Goal: Information Seeking & Learning: Learn about a topic

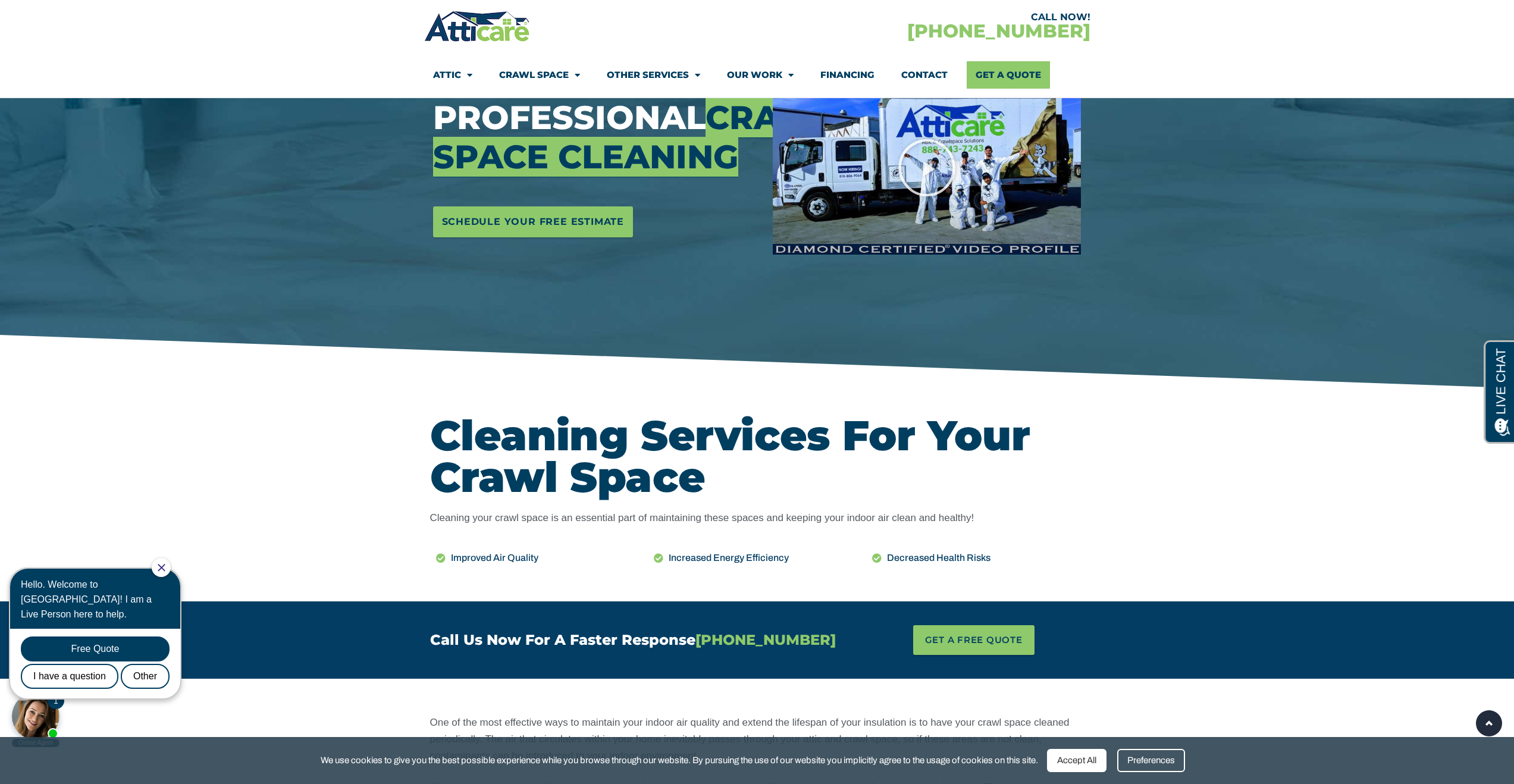
scroll to position [48, 0]
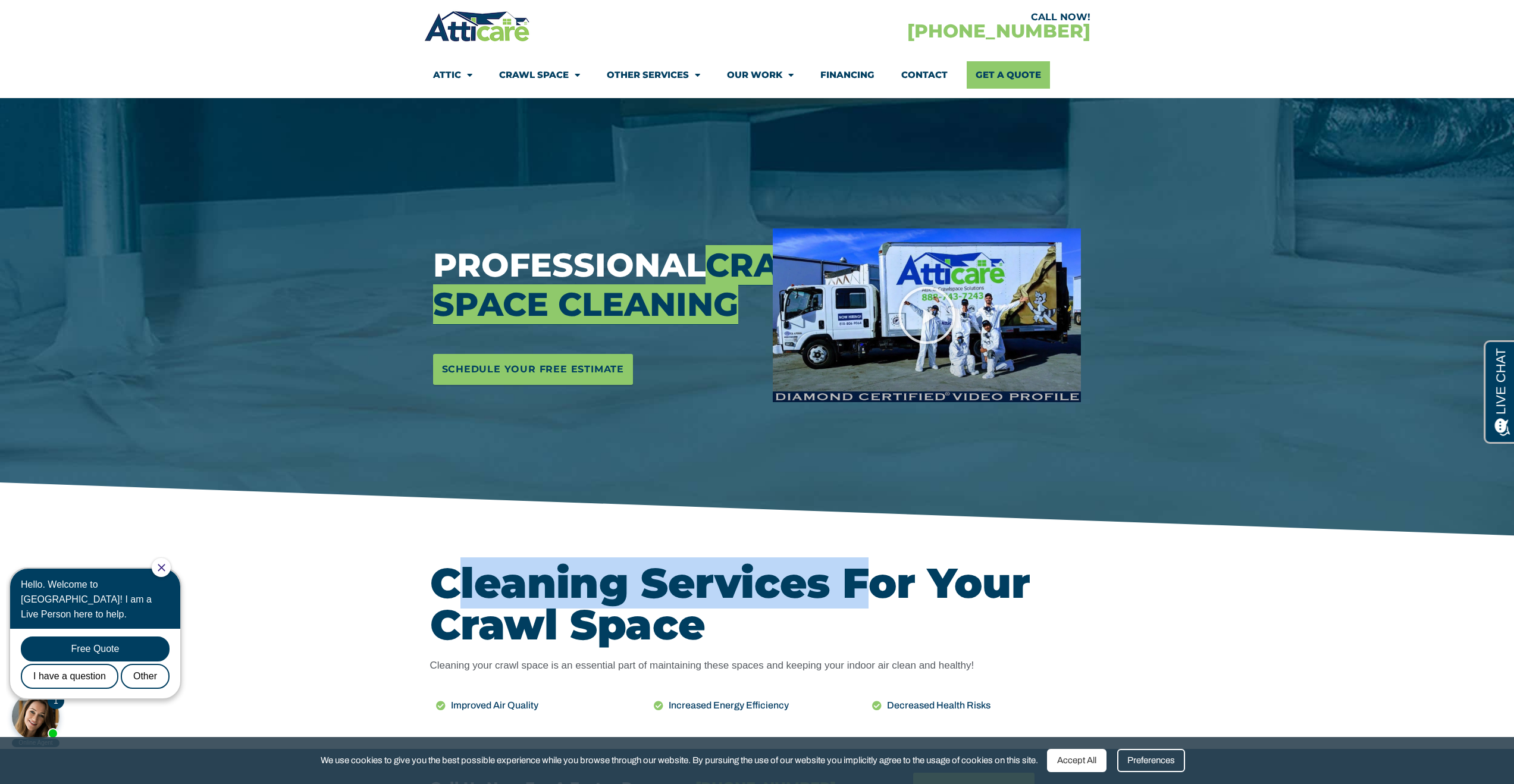
drag, startPoint x: 462, startPoint y: 586, endPoint x: 871, endPoint y: 582, distance: 409.0
click at [871, 582] on h2 "Cleaning Services For Your Crawl Space" at bounding box center [758, 604] width 655 height 83
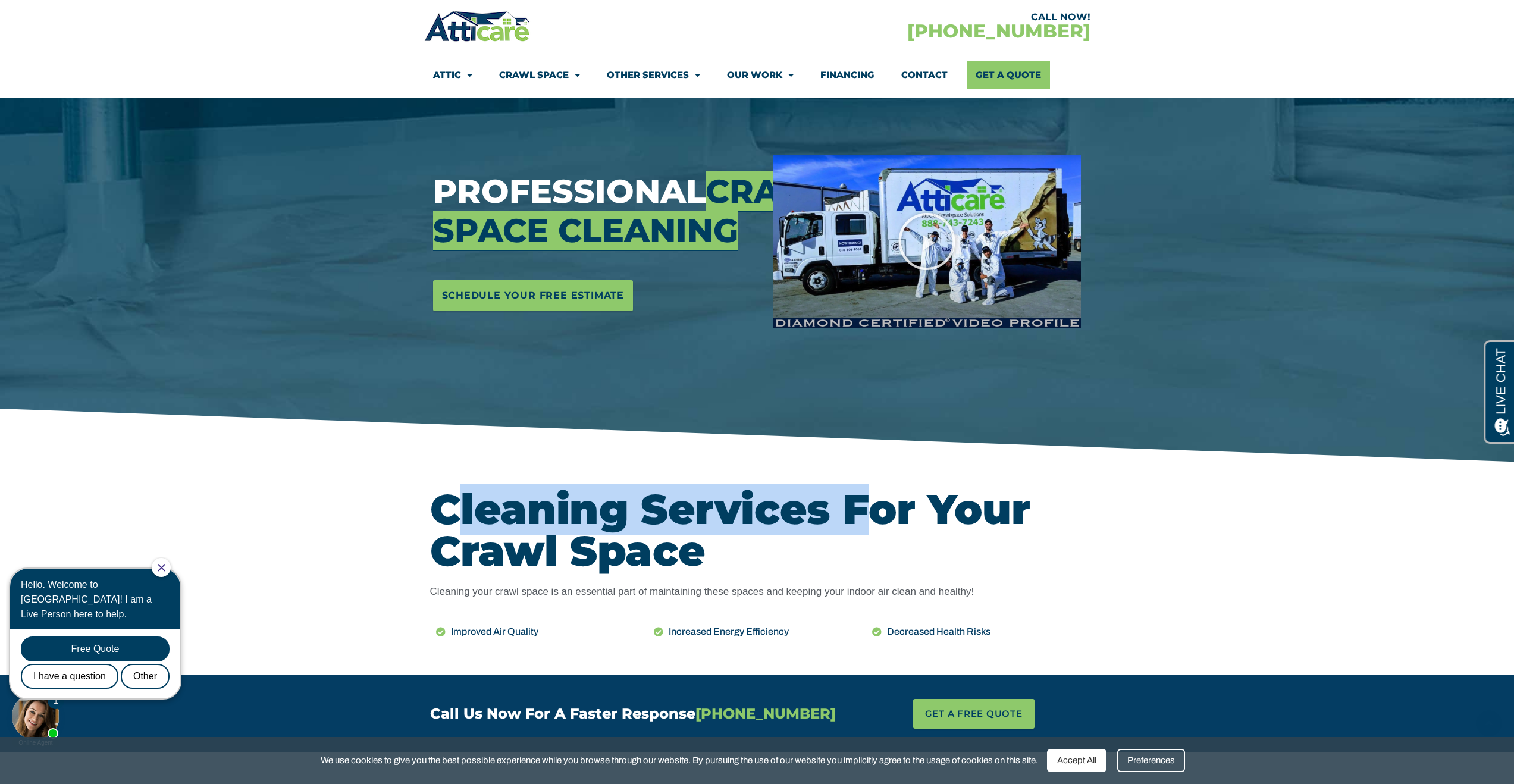
scroll to position [214, 0]
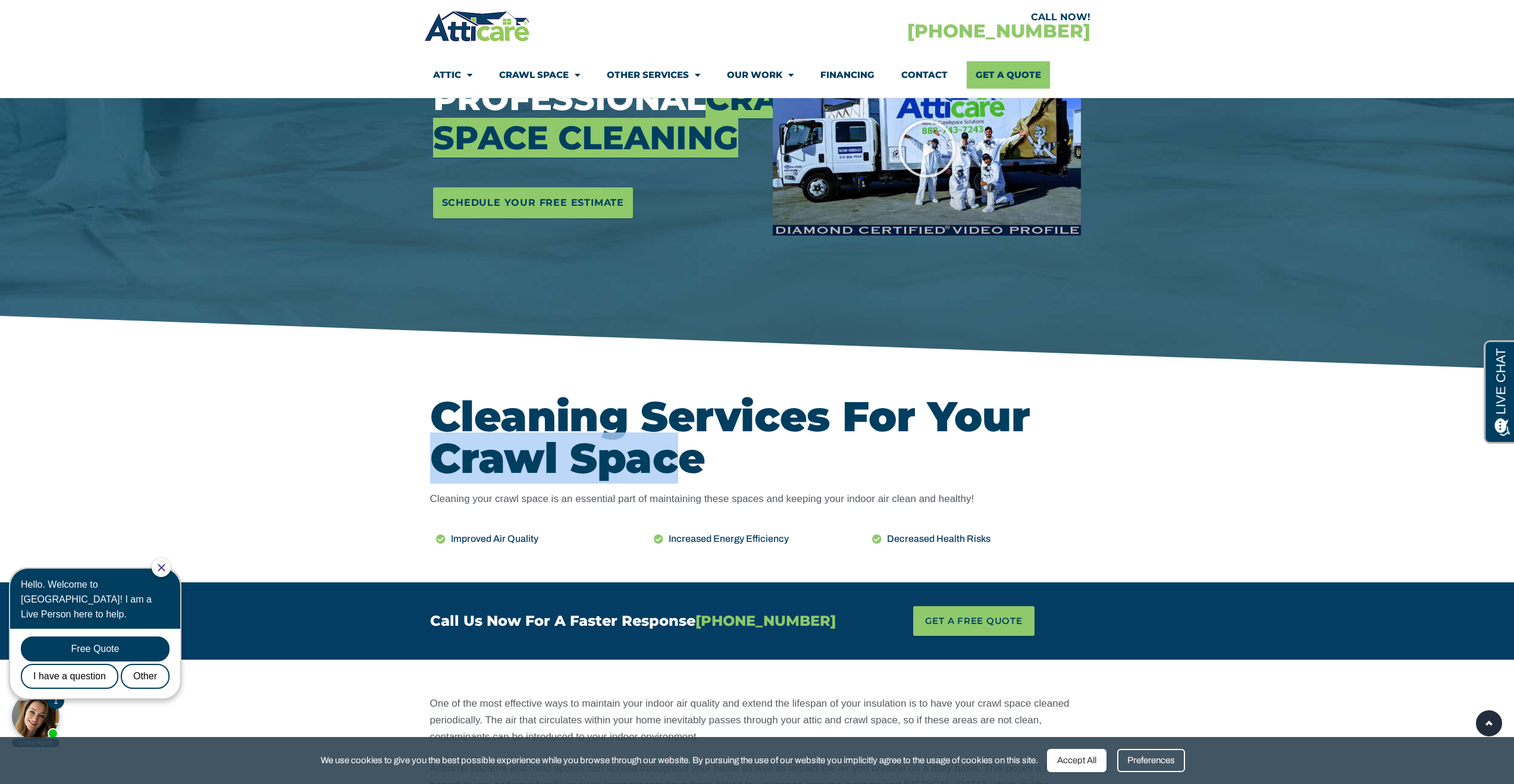
drag, startPoint x: 490, startPoint y: 464, endPoint x: 671, endPoint y: 466, distance: 181.0
click at [671, 466] on section "Cleaning Services For Your Crawl Space Cleaning your crawl space is an essentia…" at bounding box center [757, 477] width 1514 height 211
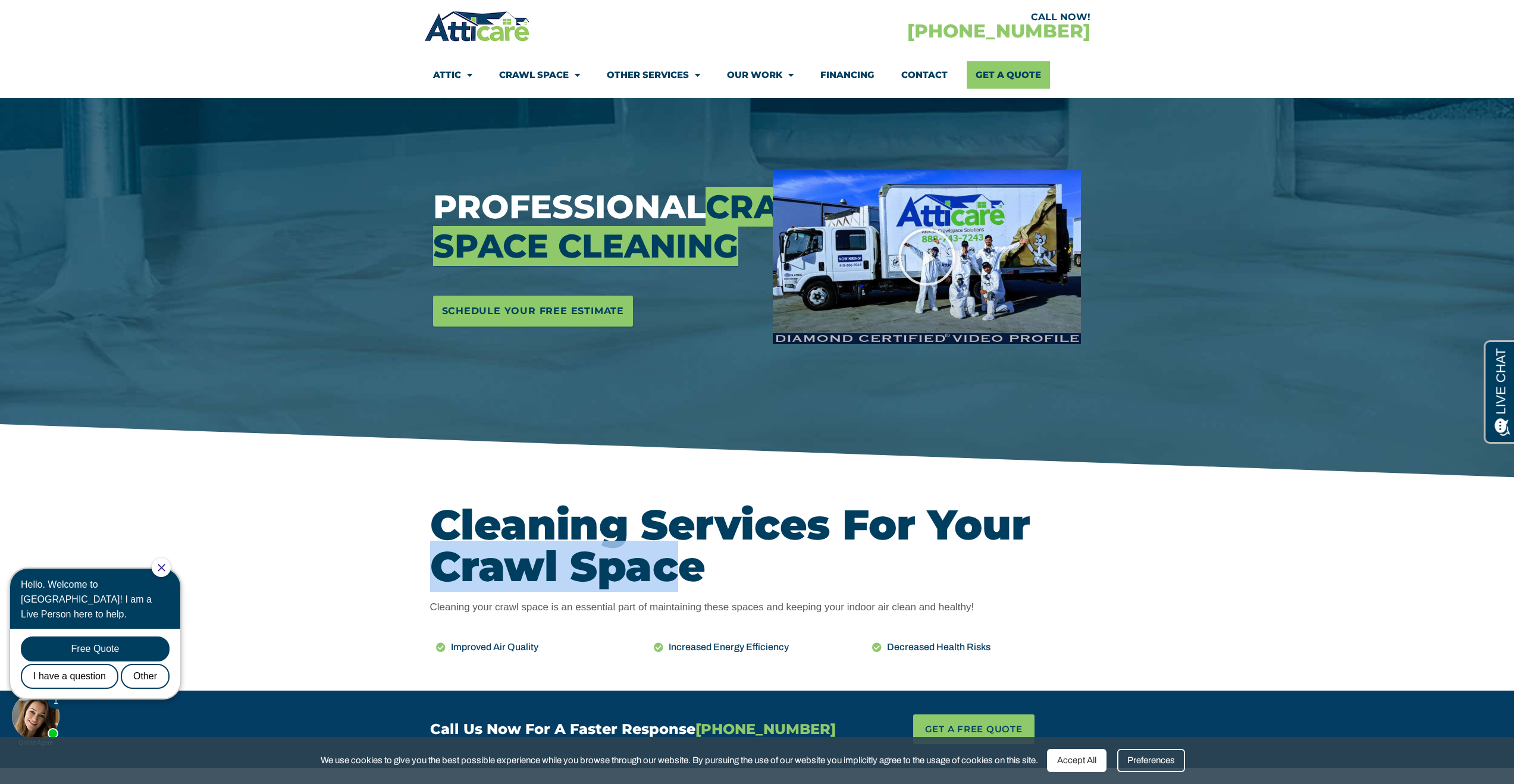
scroll to position [120, 0]
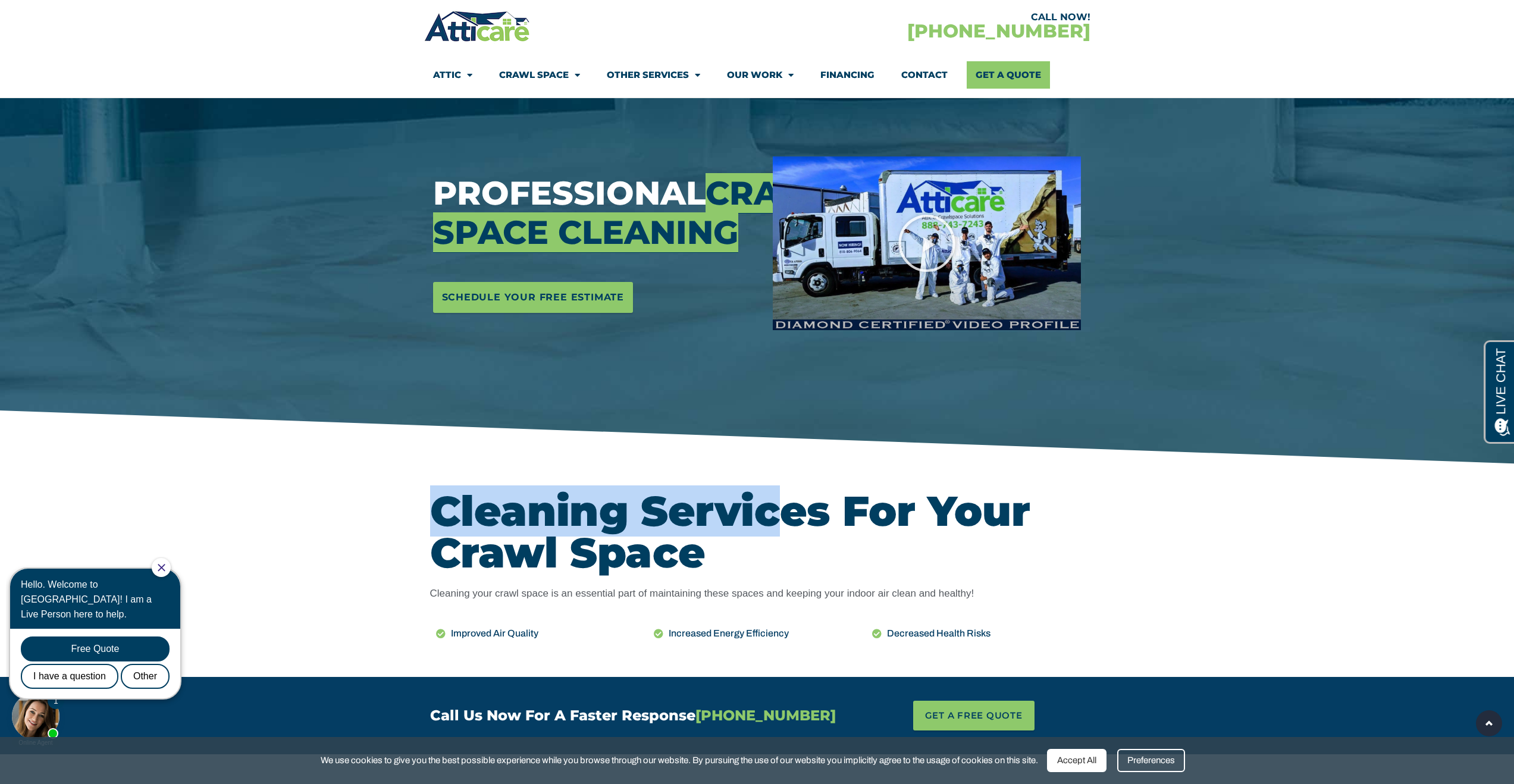
drag, startPoint x: 456, startPoint y: 509, endPoint x: 783, endPoint y: 516, distance: 327.1
click at [783, 516] on section "Cleaning Services For Your Crawl Space Cleaning your crawl space is an essentia…" at bounding box center [757, 572] width 1514 height 211
click at [783, 516] on h2 "Cleaning Services For Your Crawl Space" at bounding box center [758, 532] width 655 height 83
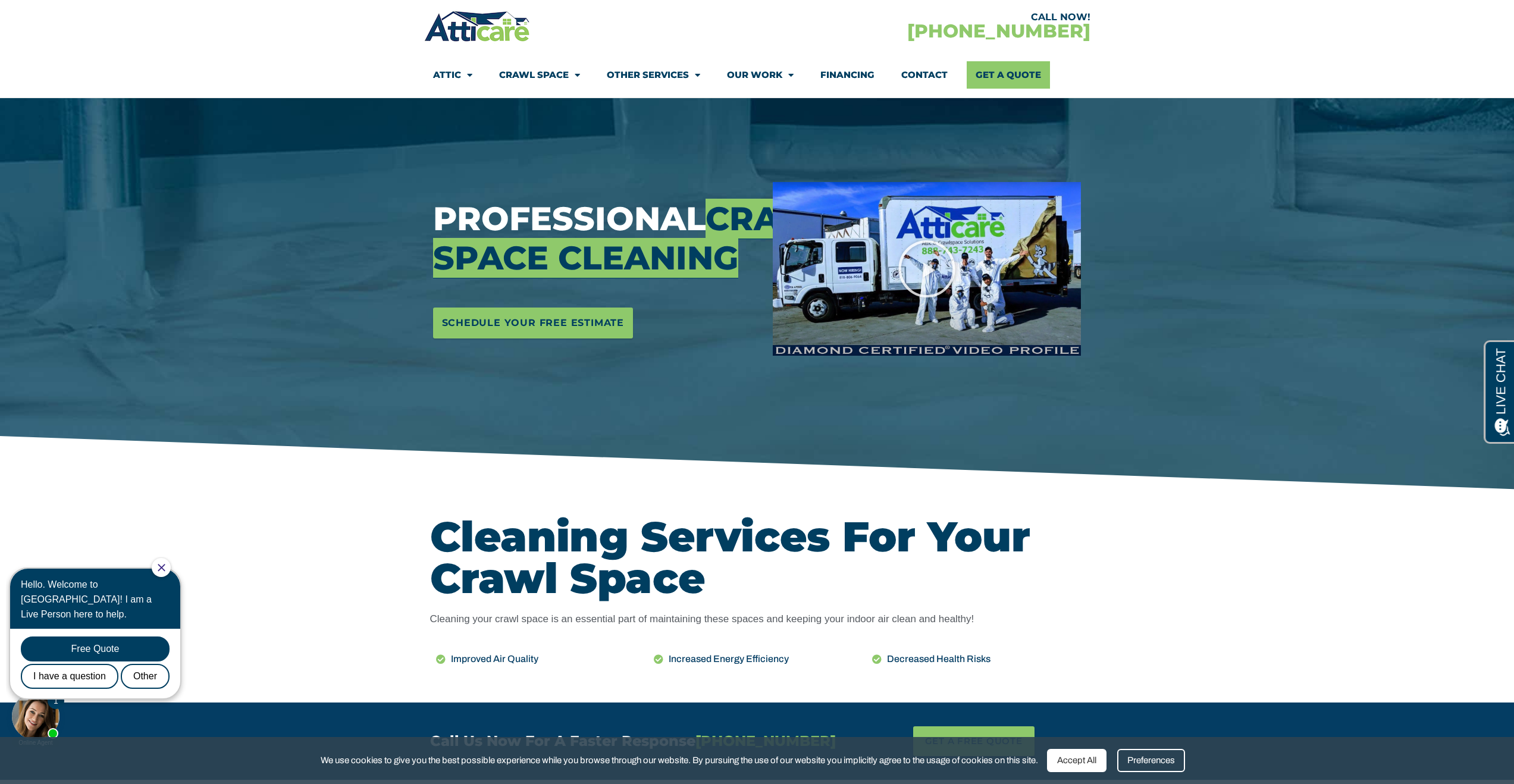
scroll to position [108, 0]
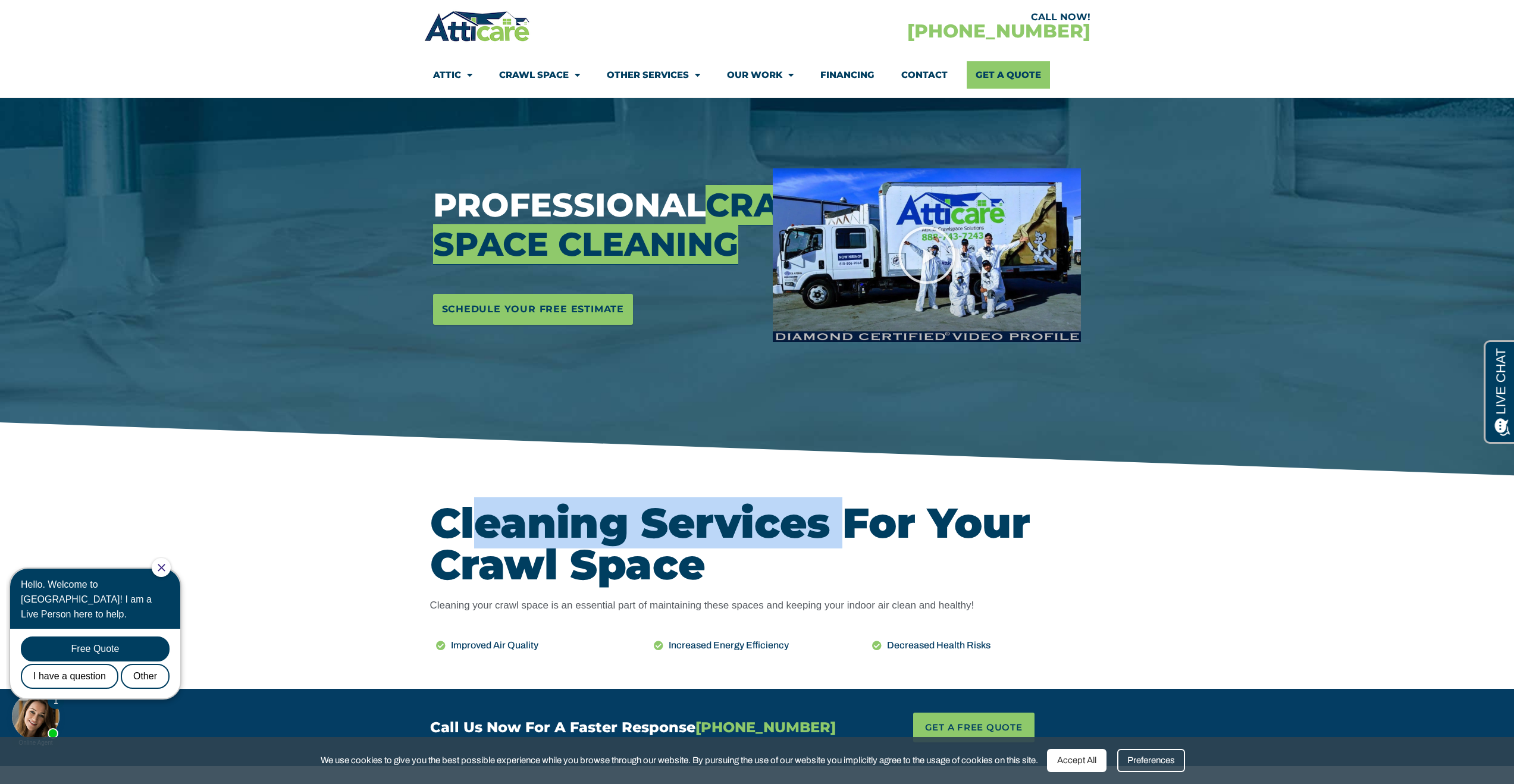
drag, startPoint x: 491, startPoint y: 522, endPoint x: 840, endPoint y: 526, distance: 349.0
click at [840, 526] on h2 "Cleaning Services For Your Crawl Space" at bounding box center [758, 544] width 655 height 83
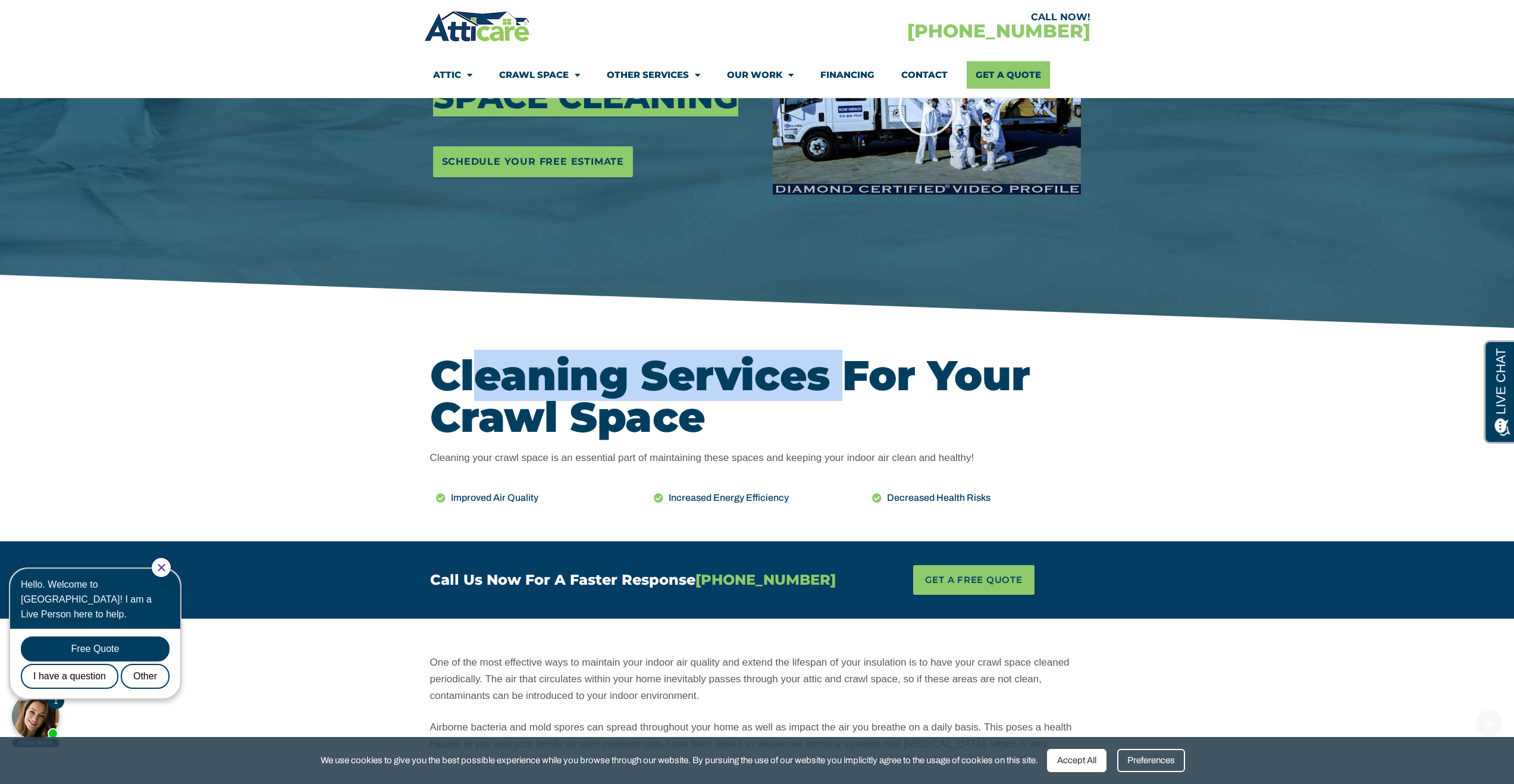
scroll to position [259, 0]
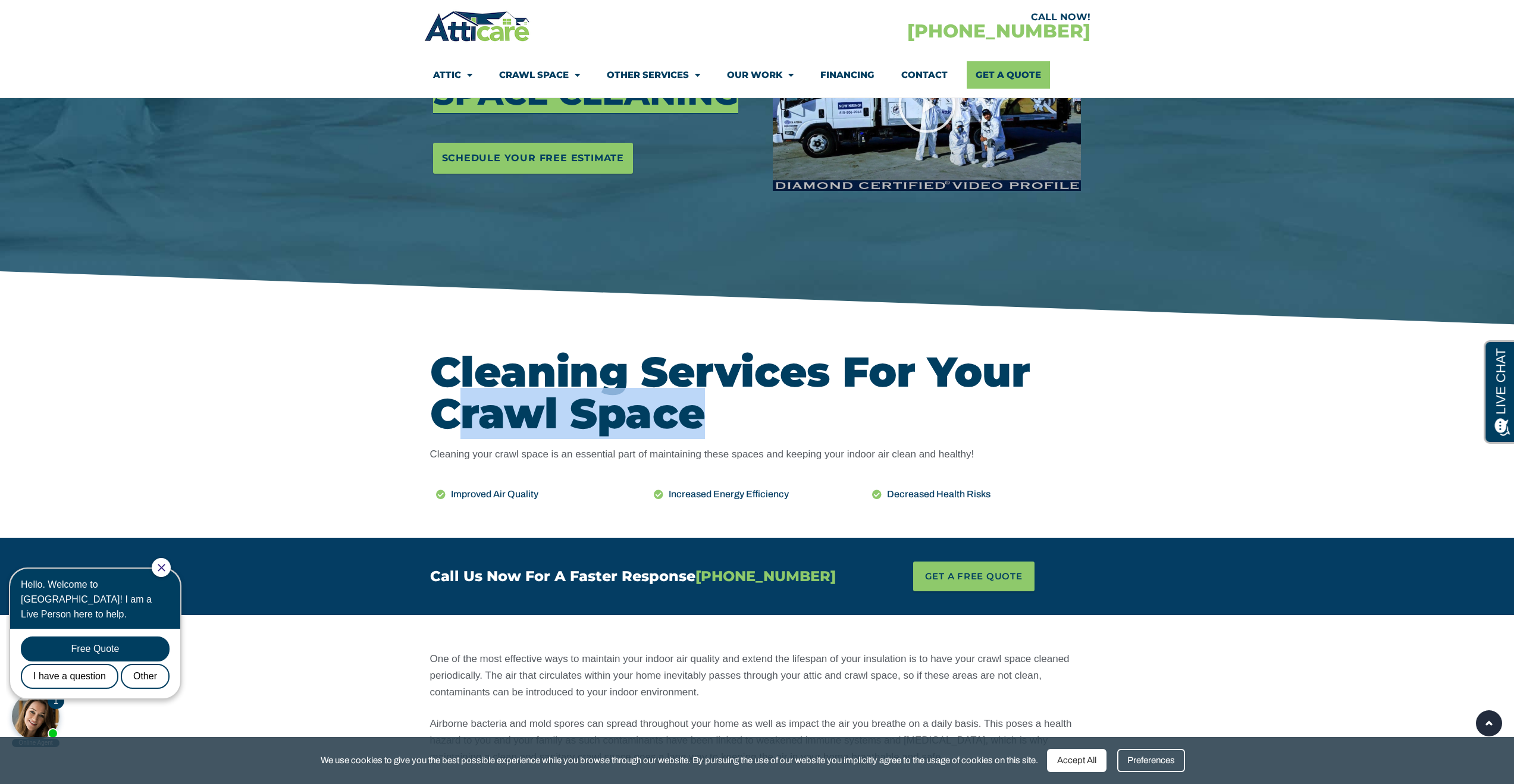
drag, startPoint x: 452, startPoint y: 416, endPoint x: 692, endPoint y: 418, distance: 240.0
click at [692, 418] on h2 "Cleaning Services For Your Crawl Space" at bounding box center [758, 393] width 655 height 83
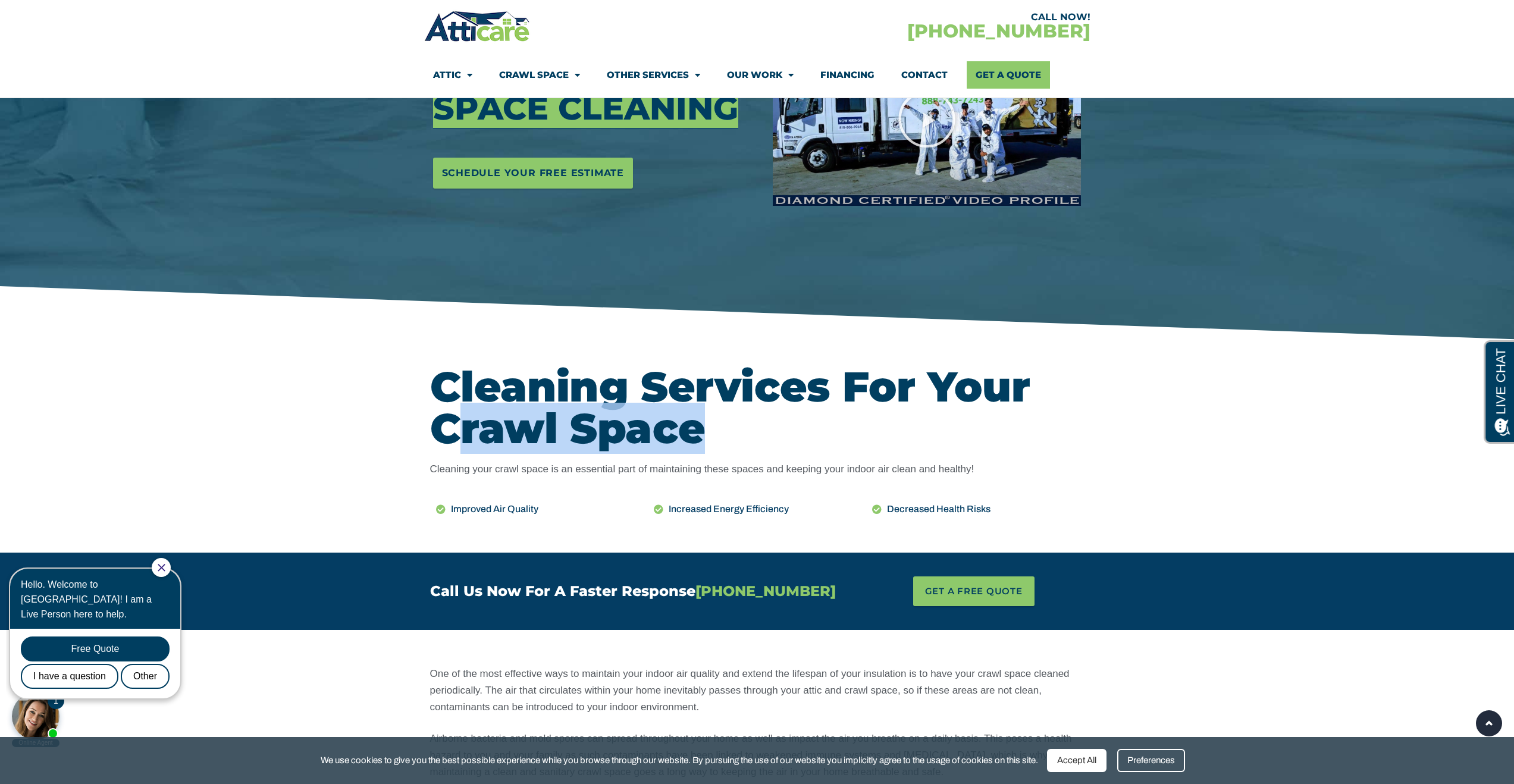
scroll to position [230, 0]
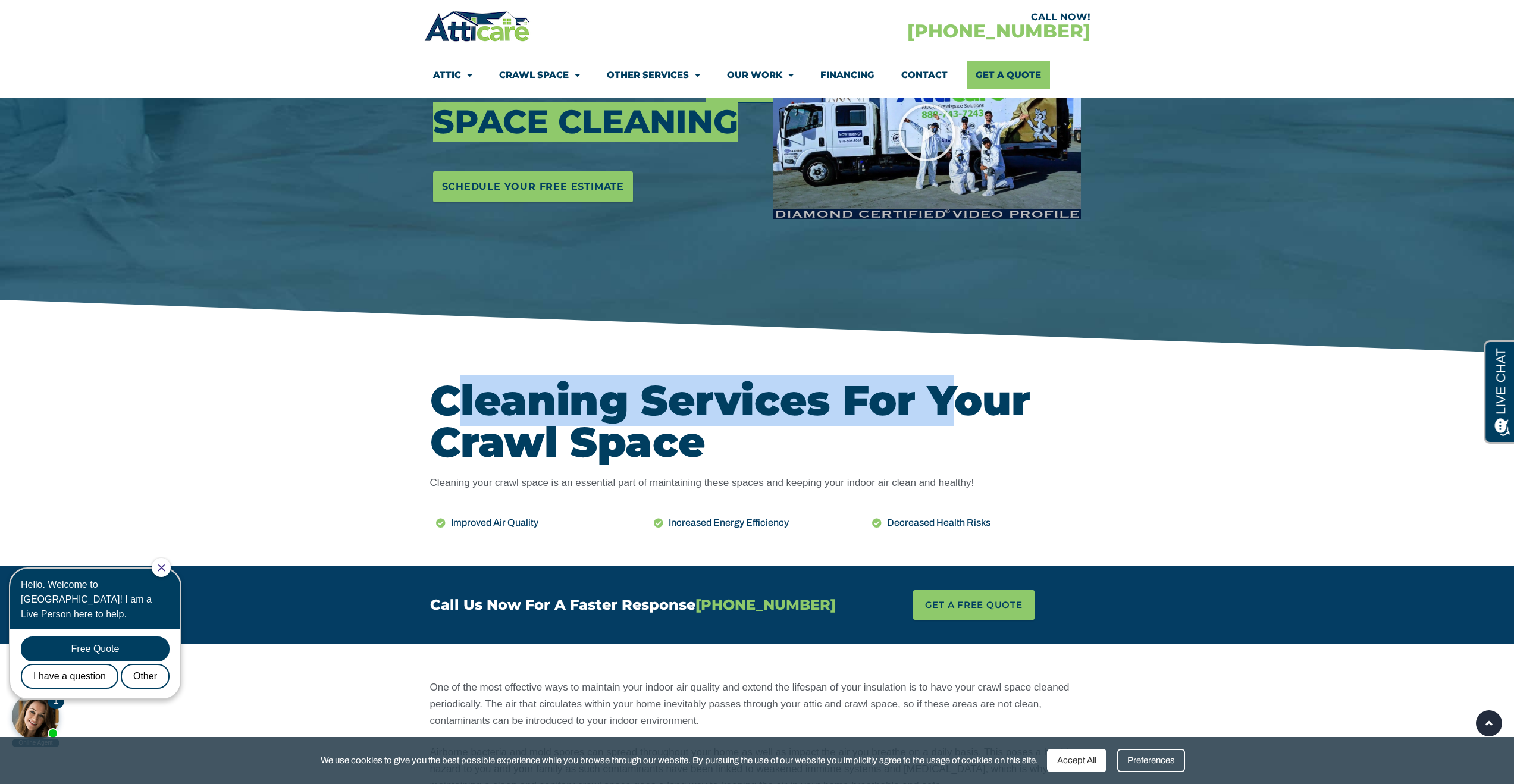
drag, startPoint x: 453, startPoint y: 405, endPoint x: 939, endPoint y: 412, distance: 486.1
click at [939, 412] on h2 "Cleaning Services For Your Crawl Space" at bounding box center [758, 421] width 655 height 83
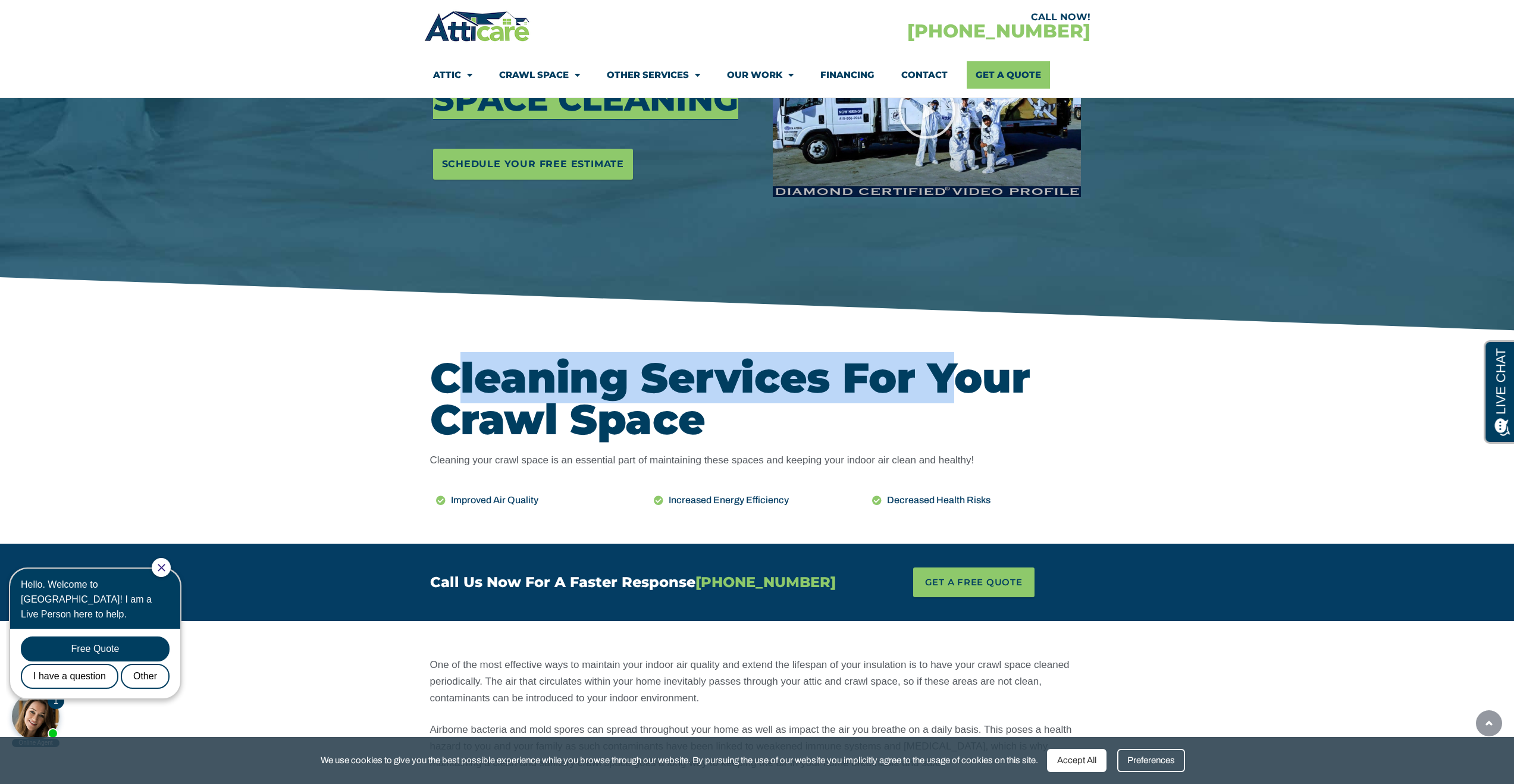
scroll to position [304, 0]
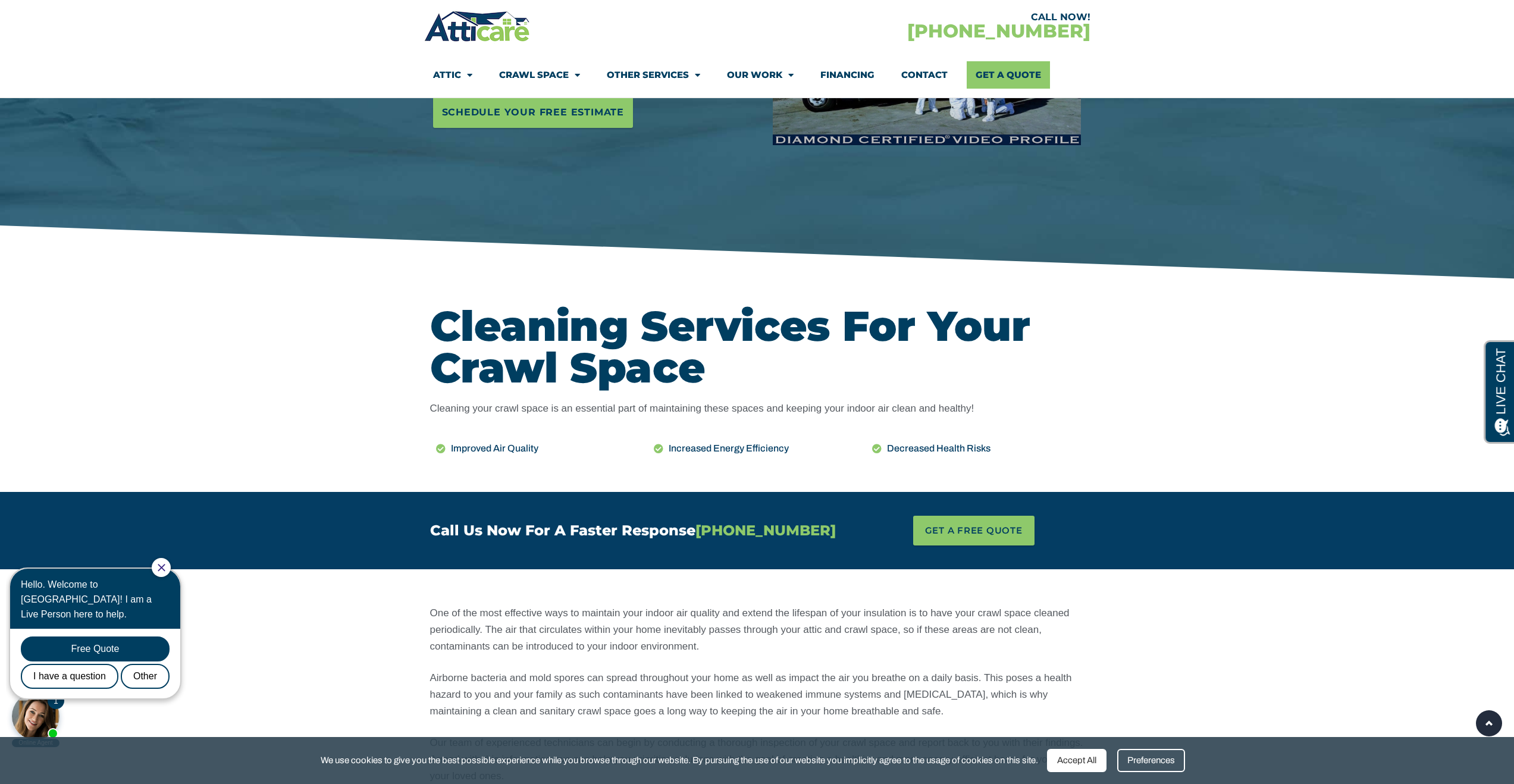
drag, startPoint x: 473, startPoint y: 407, endPoint x: 937, endPoint y: 402, distance: 464.0
click at [937, 402] on p "Cleaning your crawl space is an essential part of maintaining these spaces and …" at bounding box center [758, 408] width 655 height 17
drag, startPoint x: 979, startPoint y: 410, endPoint x: 505, endPoint y: 398, distance: 474.2
click at [430, 405] on p "Cleaning your crawl space is an essential part of maintaining these spaces and …" at bounding box center [758, 408] width 655 height 17
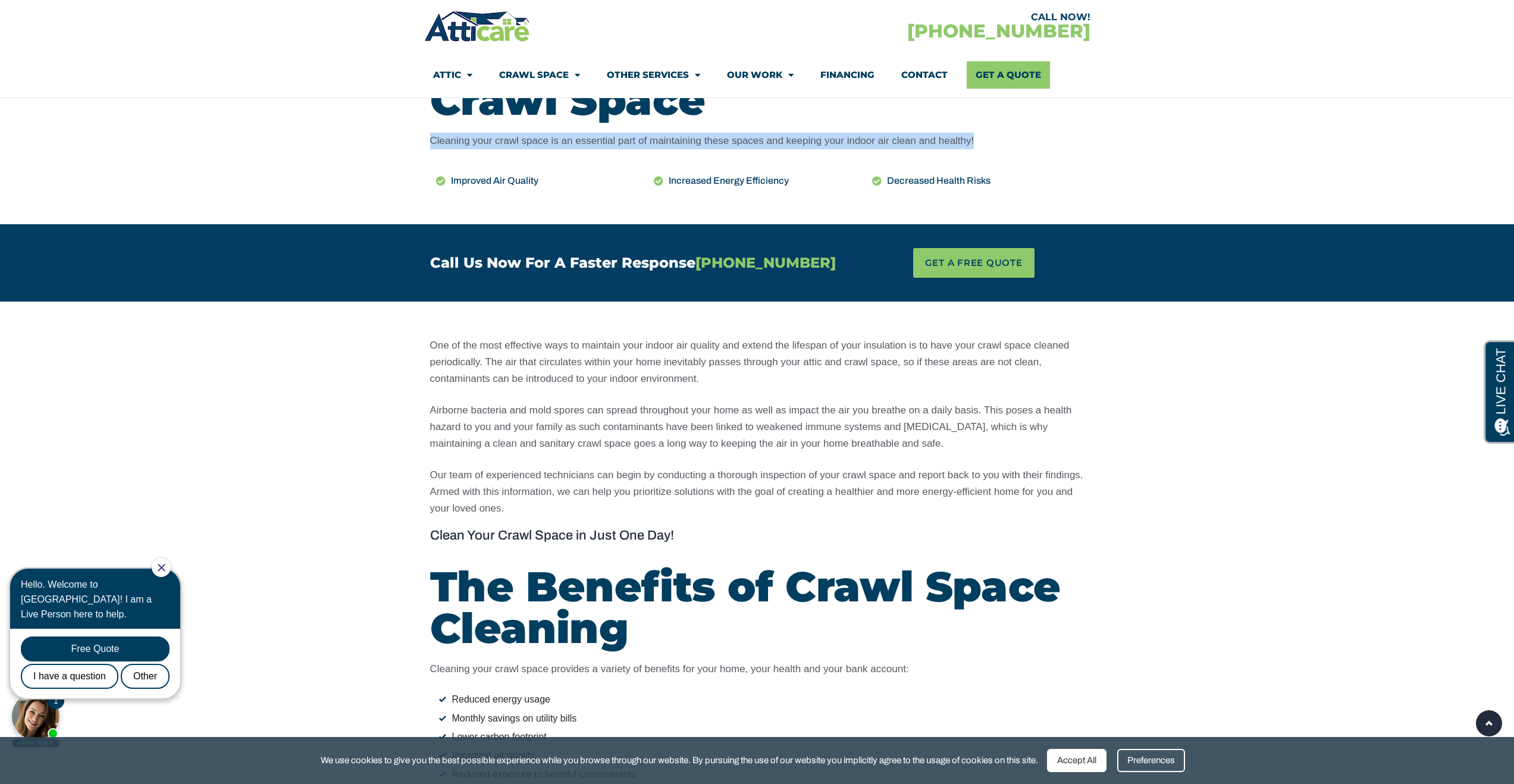
scroll to position [242, 0]
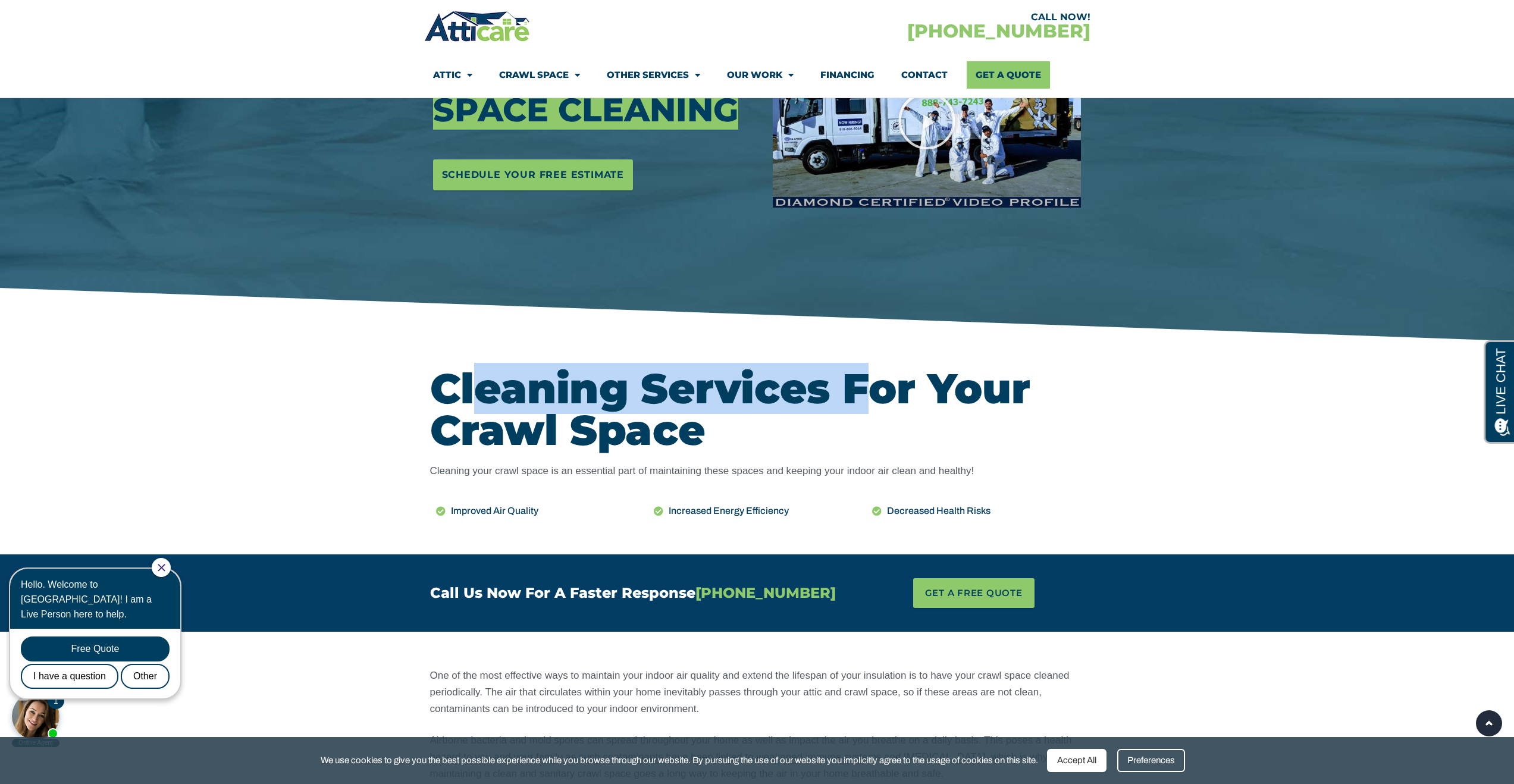
drag, startPoint x: 474, startPoint y: 387, endPoint x: 865, endPoint y: 384, distance: 391.0
click at [865, 384] on h2 "Cleaning Services For Your Crawl Space" at bounding box center [758, 409] width 655 height 83
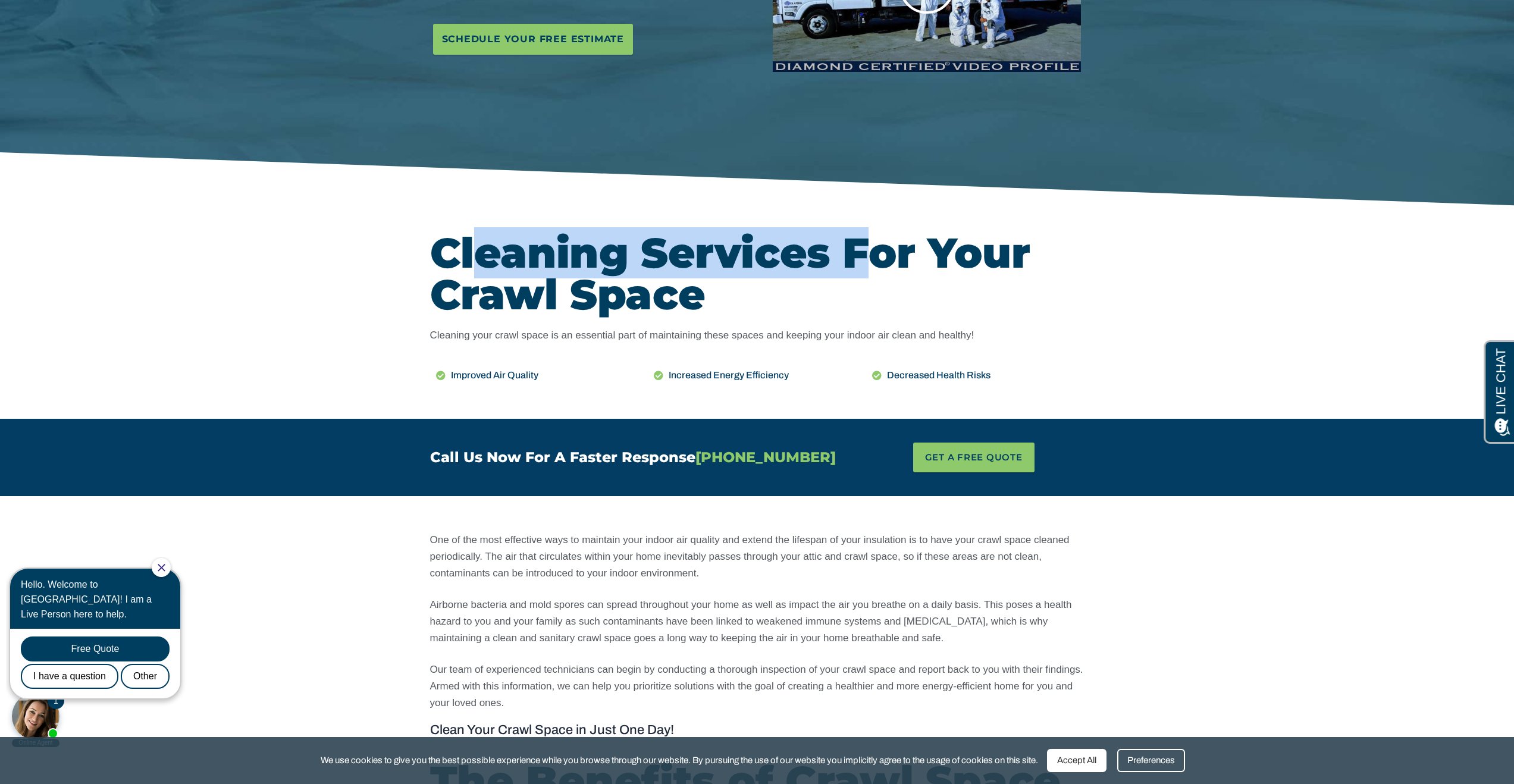
scroll to position [579, 0]
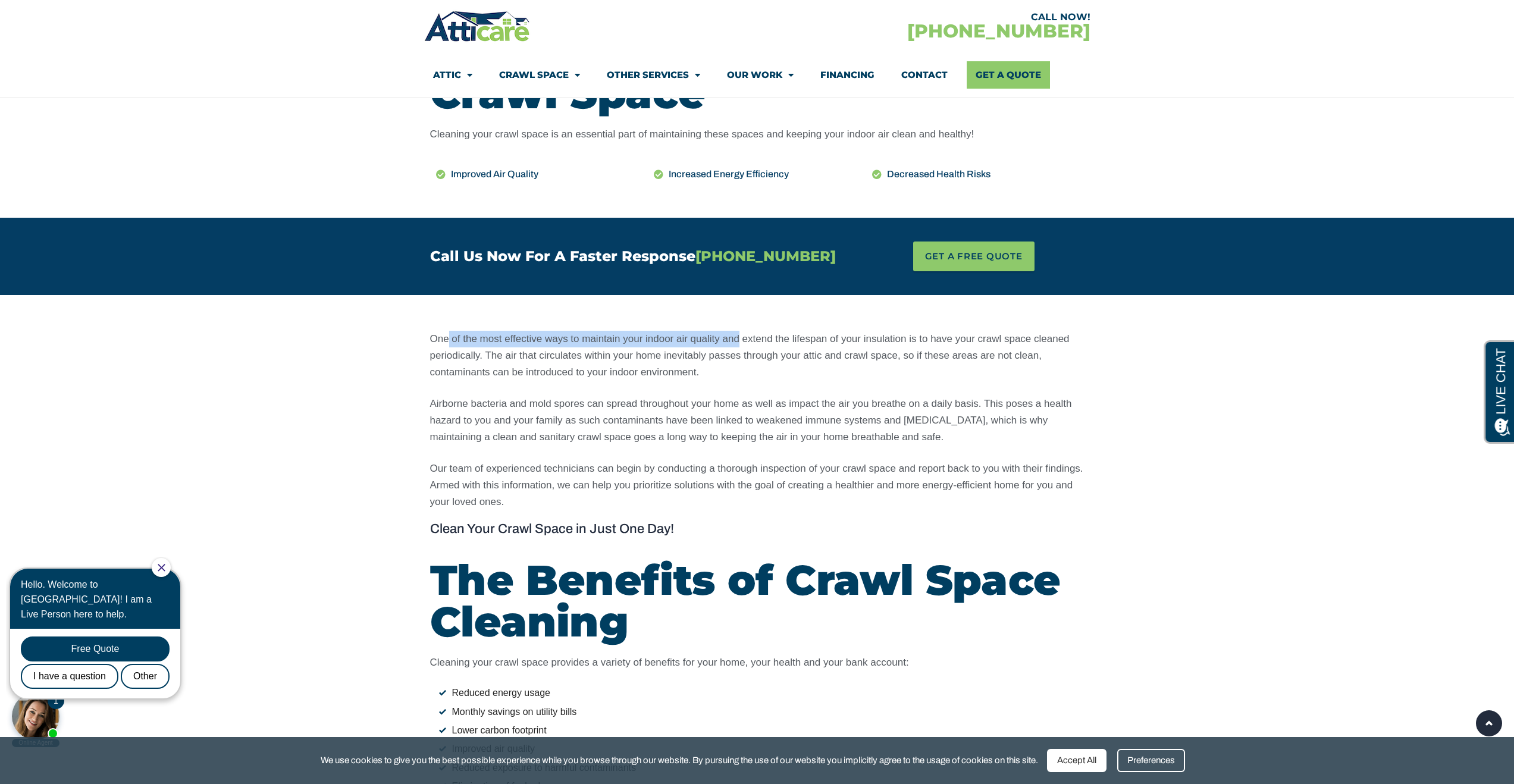
drag, startPoint x: 450, startPoint y: 336, endPoint x: 739, endPoint y: 337, distance: 289.0
click at [739, 337] on p "One of the most effective ways to maintain your indoor air quality and extend t…" at bounding box center [758, 355] width 655 height 50
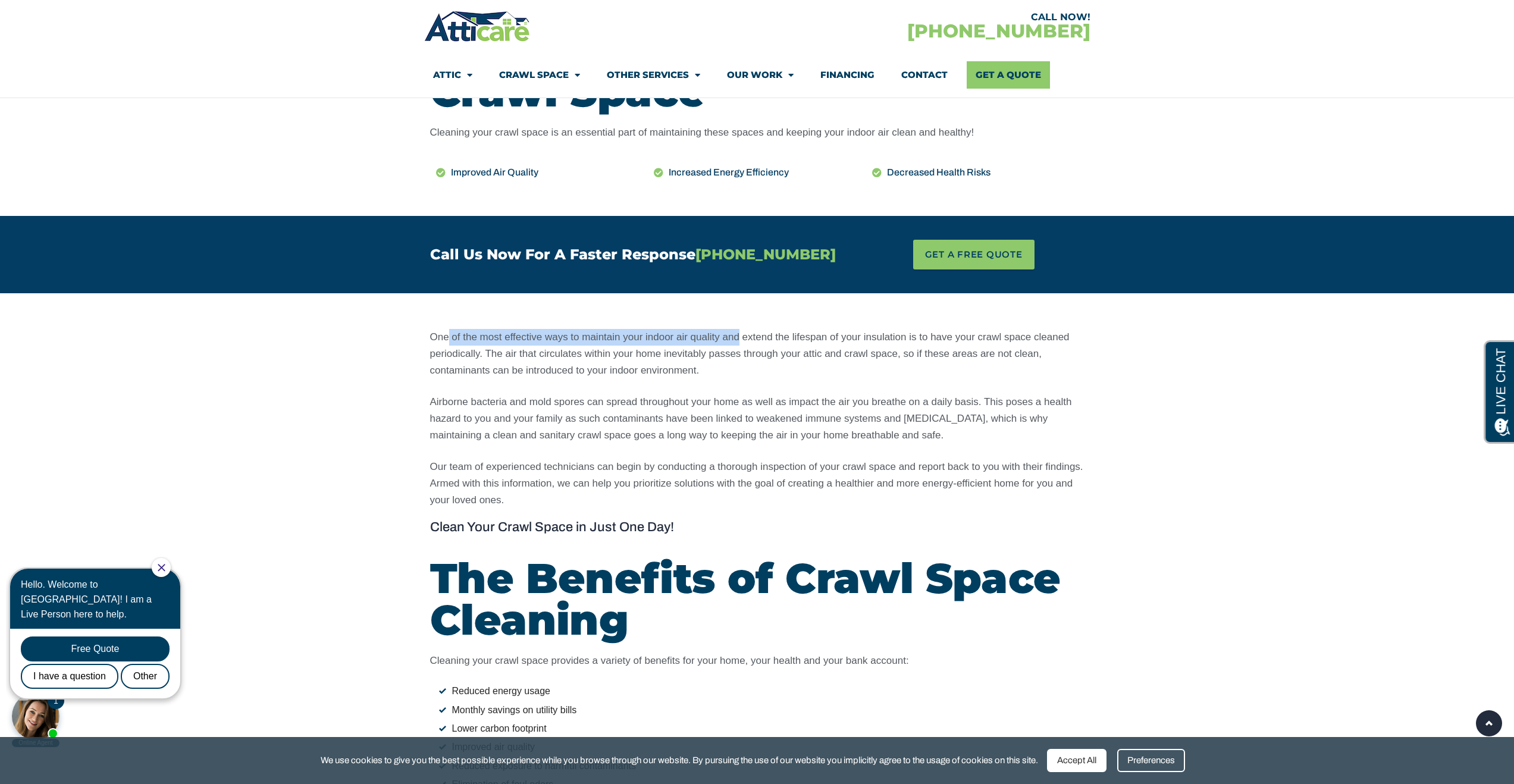
scroll to position [581, 0]
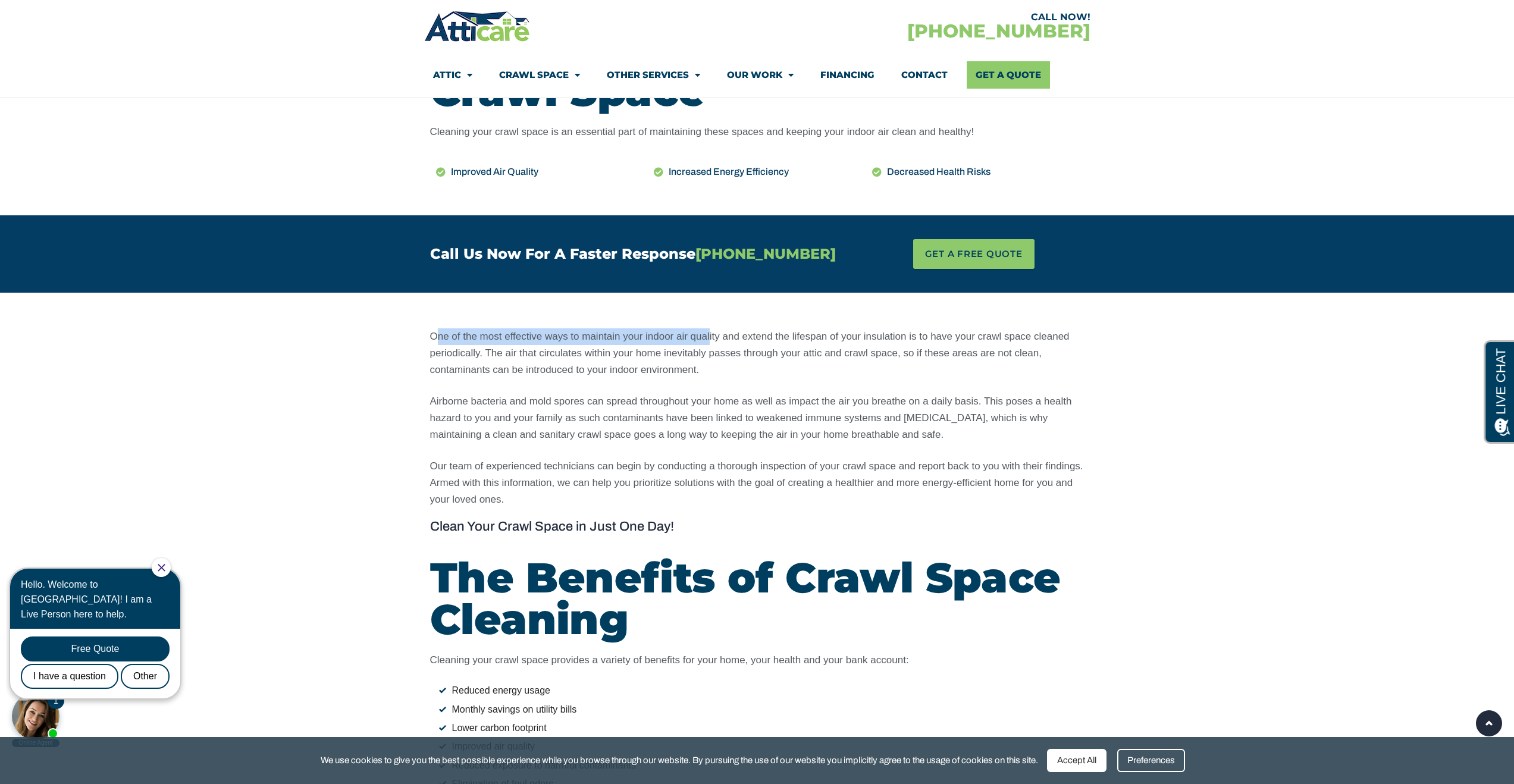
drag, startPoint x: 435, startPoint y: 337, endPoint x: 710, endPoint y: 338, distance: 275.0
click at [710, 338] on p "One of the most effective ways to maintain your indoor air quality and extend t…" at bounding box center [758, 353] width 655 height 50
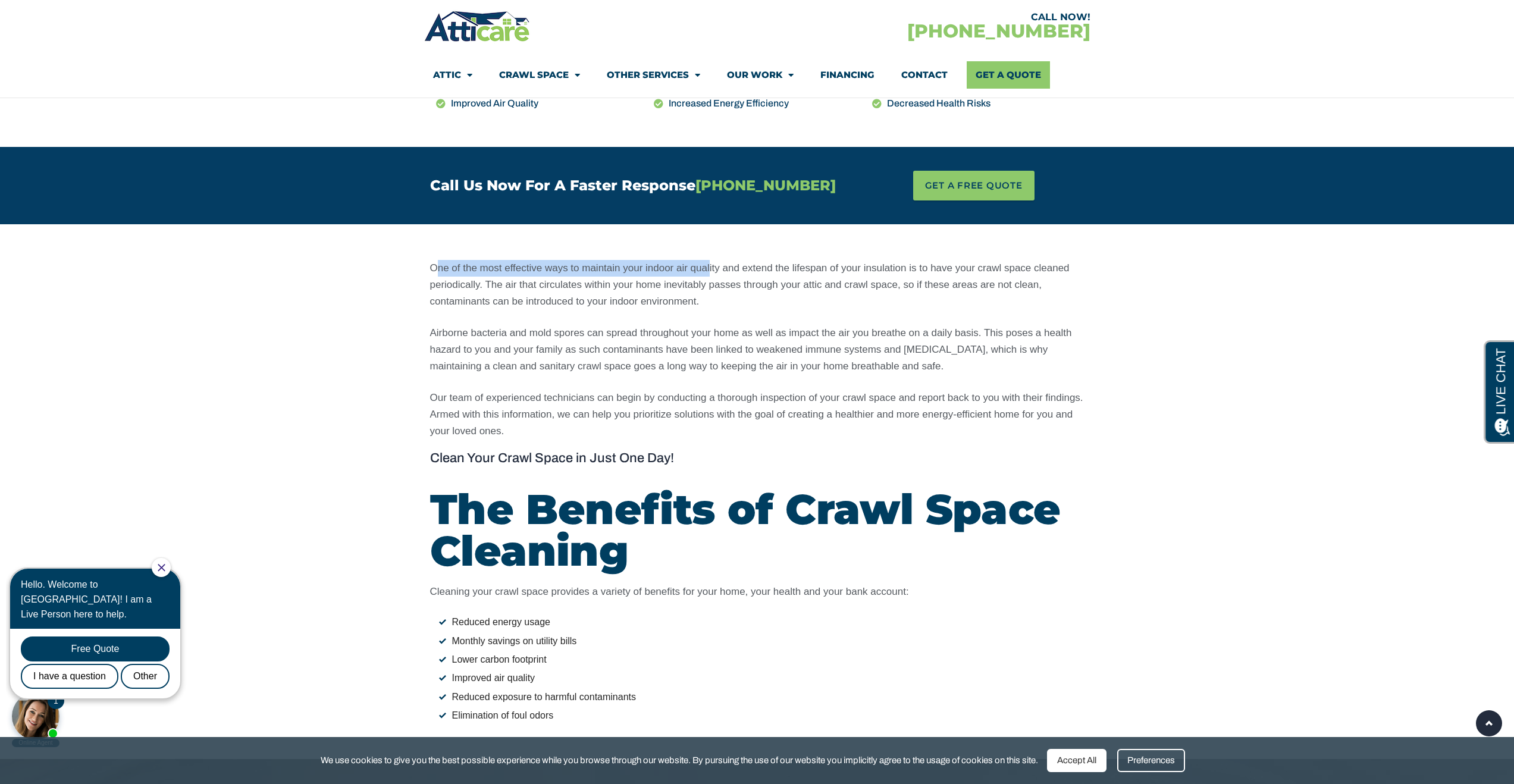
scroll to position [639, 0]
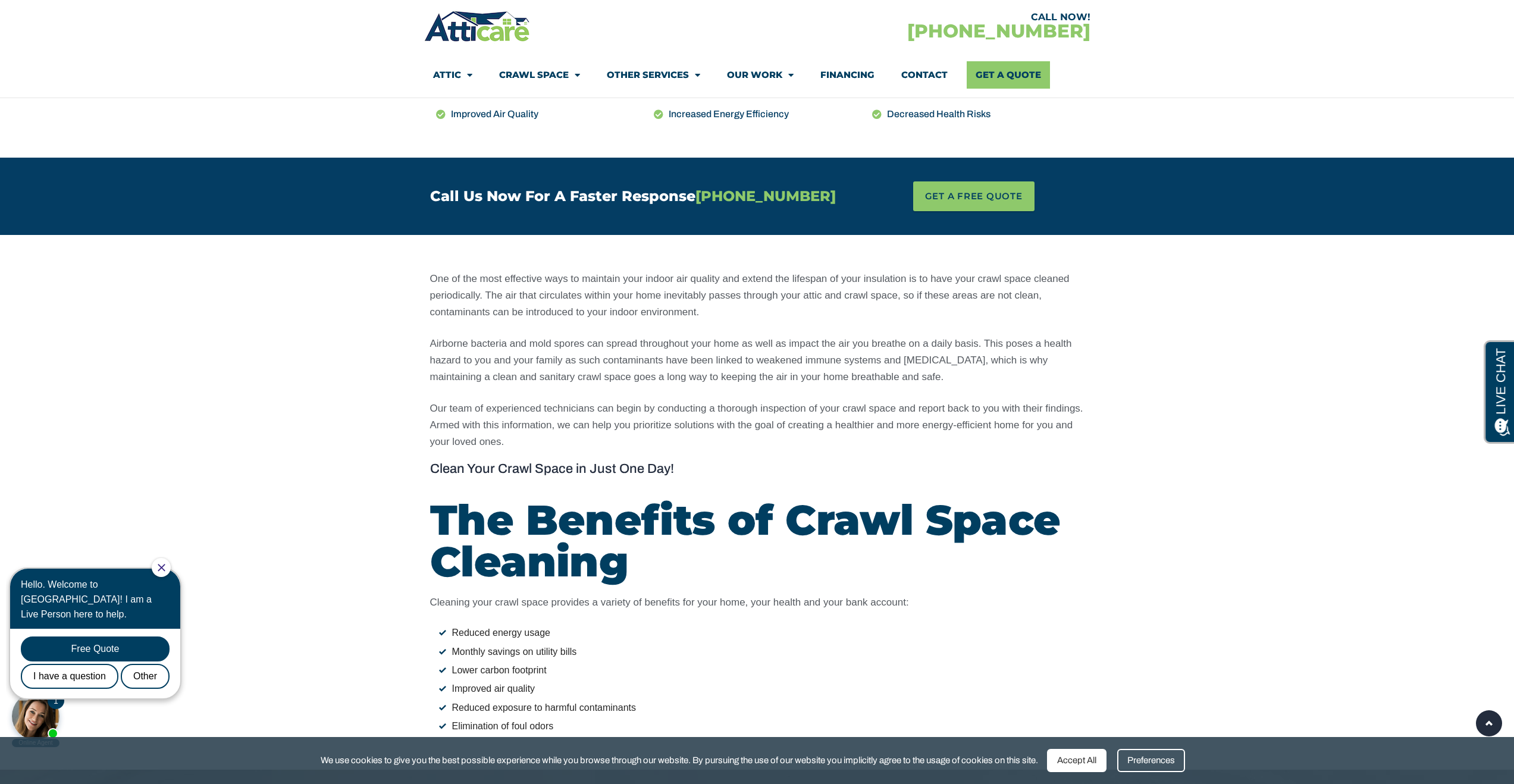
click at [447, 291] on p "One of the most effective ways to maintain your indoor air quality and extend t…" at bounding box center [758, 295] width 655 height 50
drag, startPoint x: 428, startPoint y: 278, endPoint x: 882, endPoint y: 280, distance: 454.0
click at [882, 280] on div "One of the most effective ways to maintain your indoor air quality and extend t…" at bounding box center [757, 502] width 666 height 475
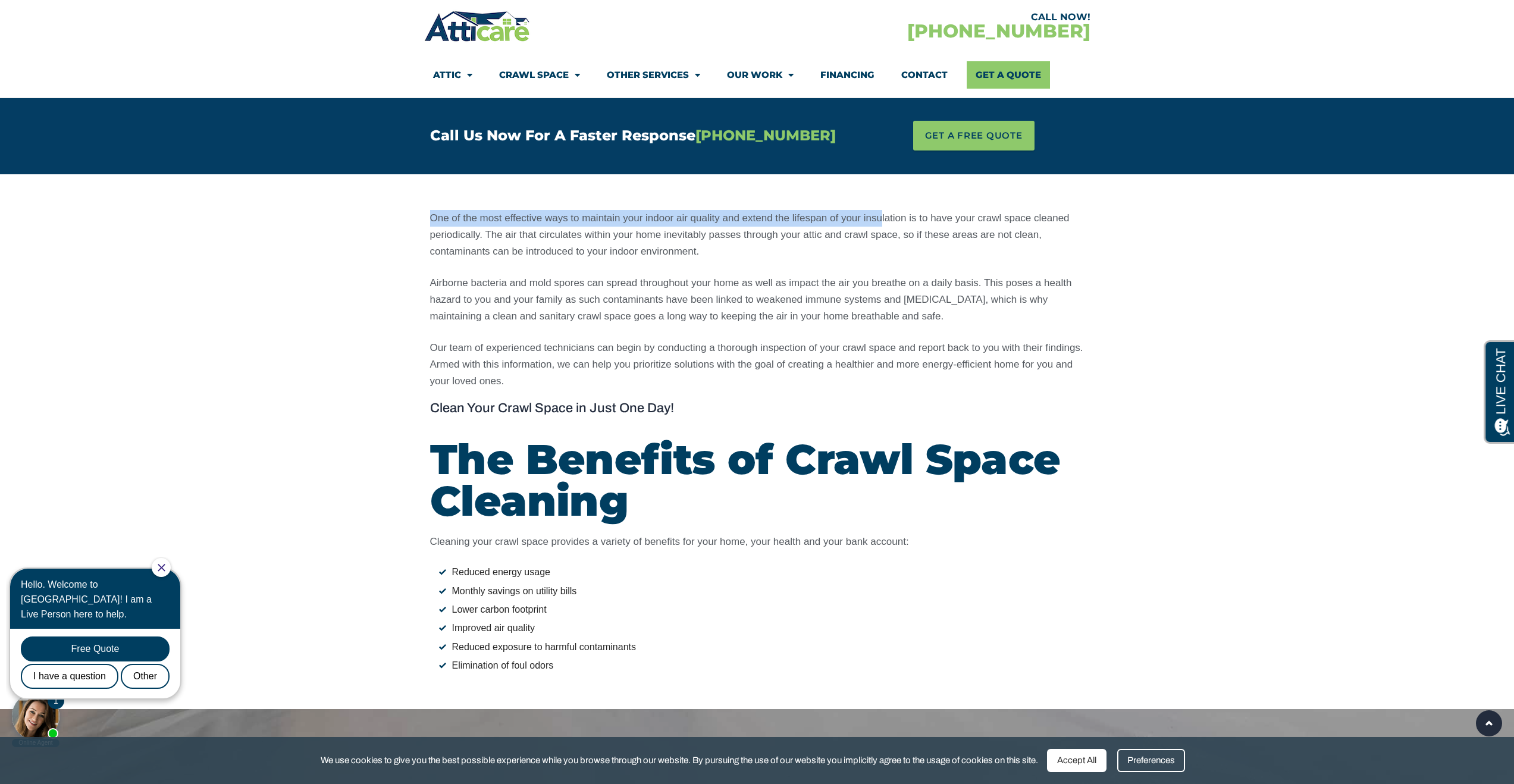
scroll to position [612, 0]
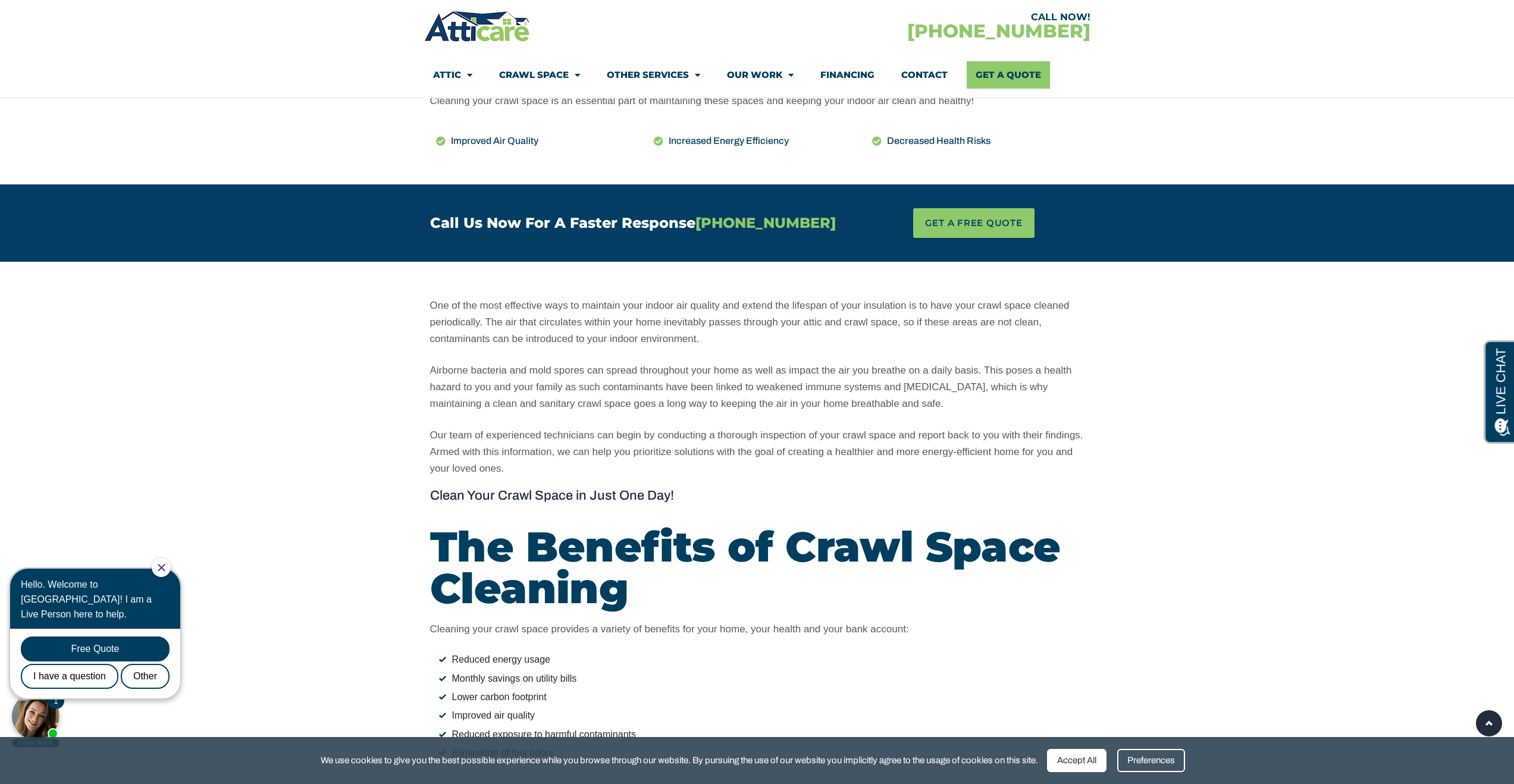
click at [848, 318] on p "One of the most effective ways to maintain your indoor air quality and extend t…" at bounding box center [758, 323] width 655 height 50
drag, startPoint x: 831, startPoint y: 308, endPoint x: 895, endPoint y: 307, distance: 64.0
click at [895, 307] on p "One of the most effective ways to maintain your indoor air quality and extend t…" at bounding box center [758, 323] width 655 height 50
drag, startPoint x: 442, startPoint y: 307, endPoint x: 762, endPoint y: 308, distance: 320.0
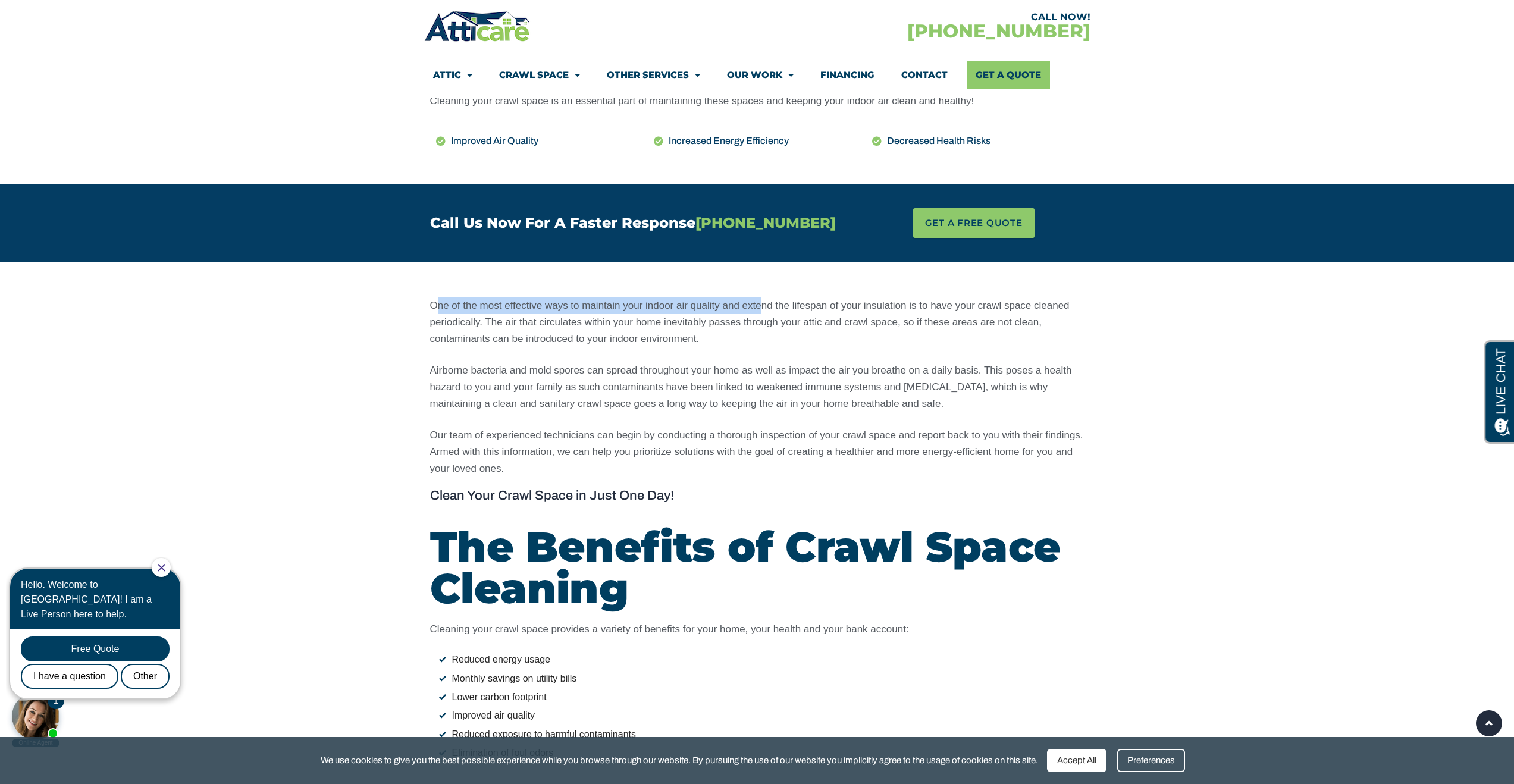
click at [762, 308] on p "One of the most effective ways to maintain your indoor air quality and extend t…" at bounding box center [758, 323] width 655 height 50
drag, startPoint x: 436, startPoint y: 307, endPoint x: 752, endPoint y: 307, distance: 316.0
click at [752, 307] on p "One of the most effective ways to maintain your indoor air quality and extend t…" at bounding box center [758, 323] width 655 height 50
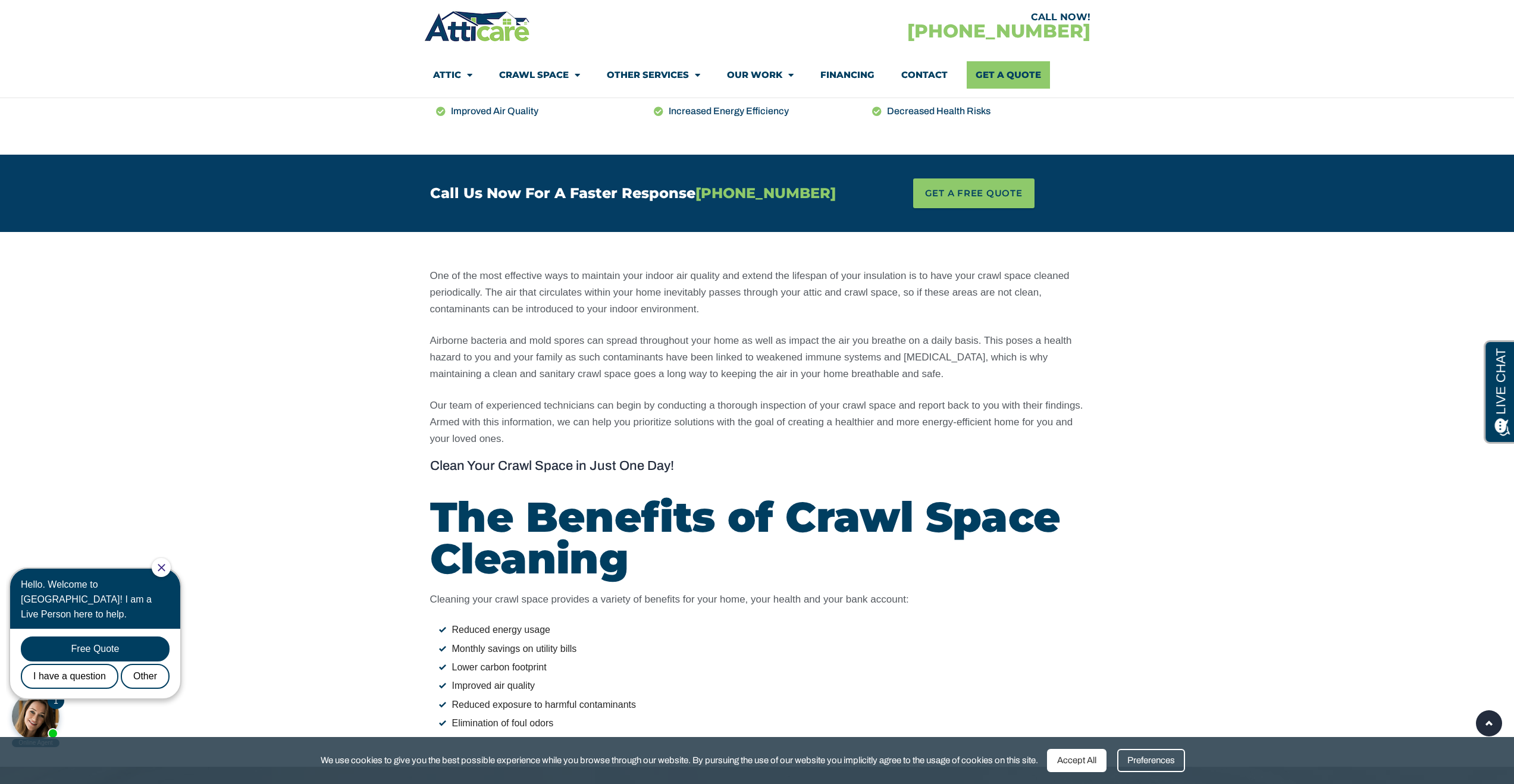
scroll to position [632, 0]
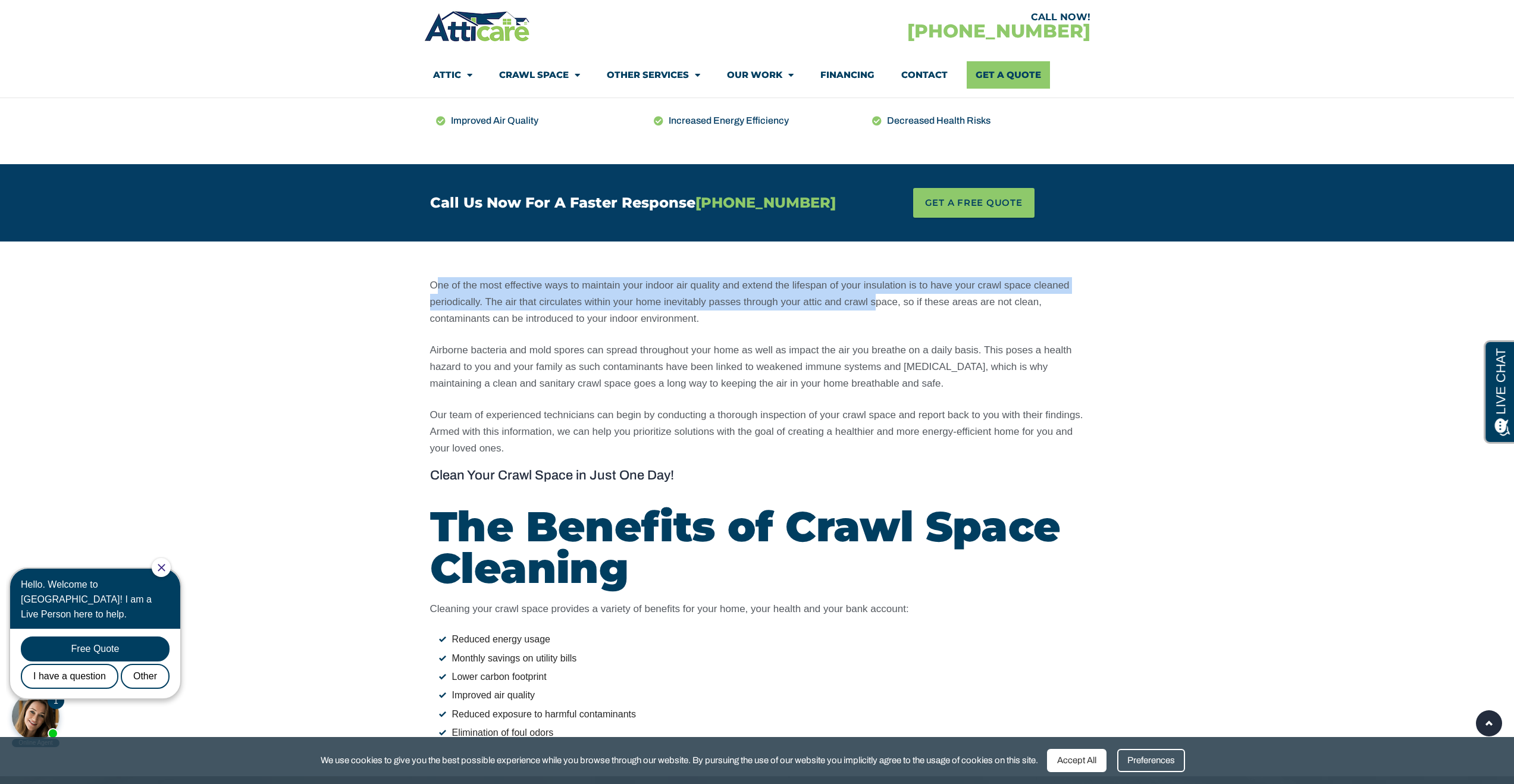
drag, startPoint x: 487, startPoint y: 287, endPoint x: 874, endPoint y: 295, distance: 387.1
click at [874, 295] on p "One of the most effective ways to maintain your indoor air quality and extend t…" at bounding box center [758, 302] width 655 height 50
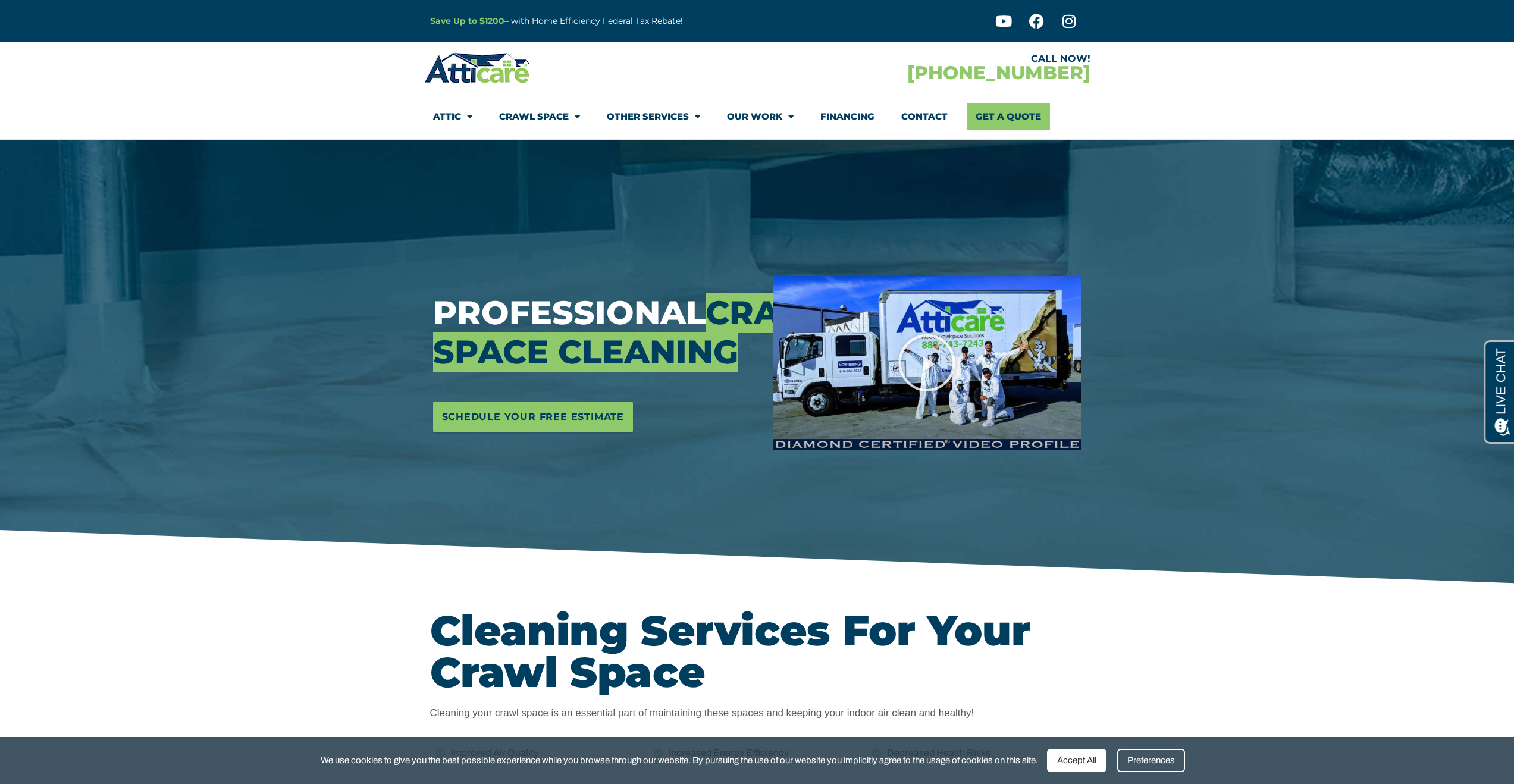
scroll to position [0, 0]
